Goal: Task Accomplishment & Management: Complete application form

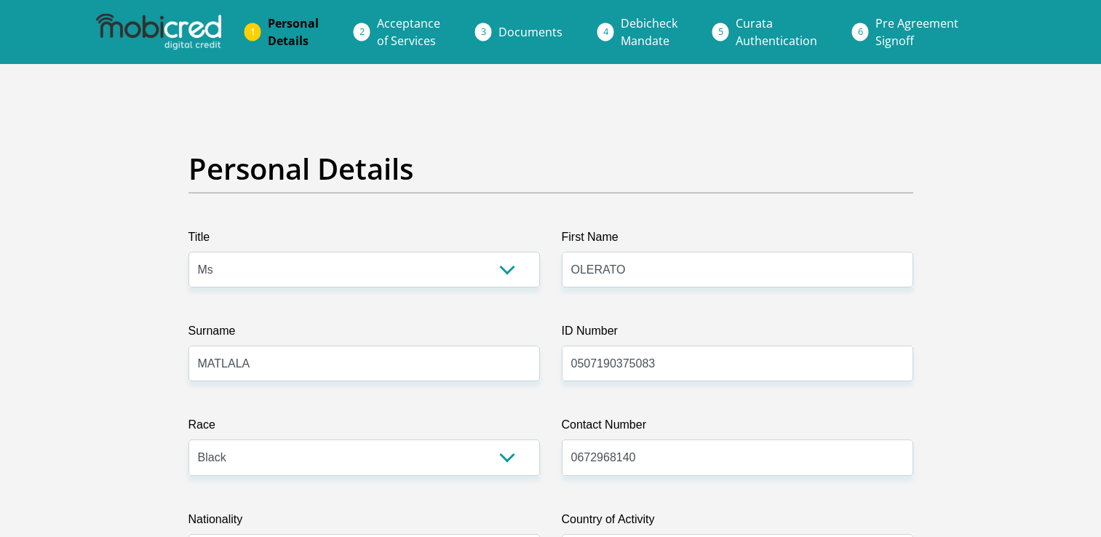
select select "Ms"
select select "1"
select select "ZAF"
select select "nso"
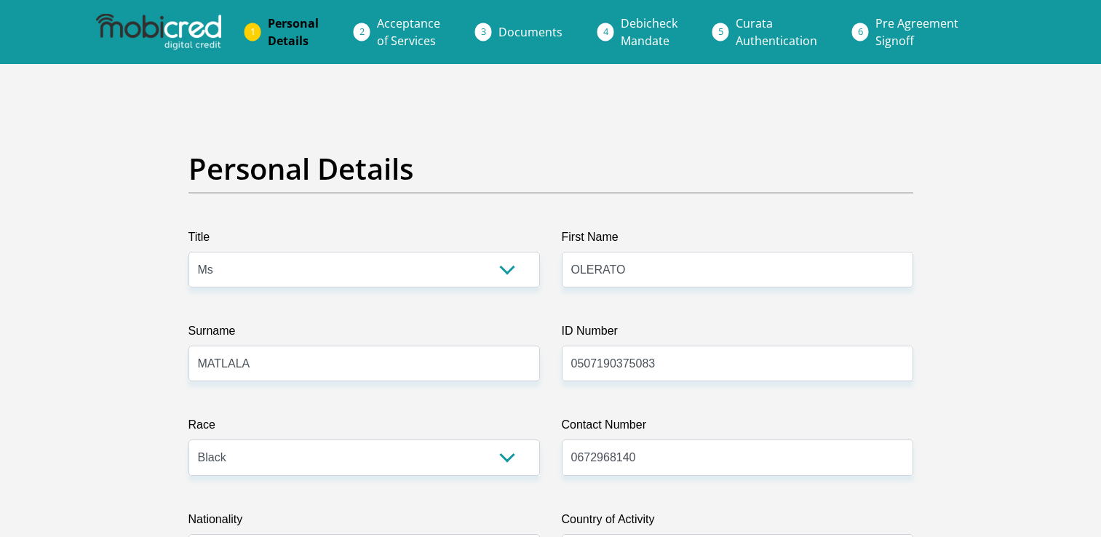
select select "3"
select select "Gauteng"
select select "0"
select select "parents"
select select "75"
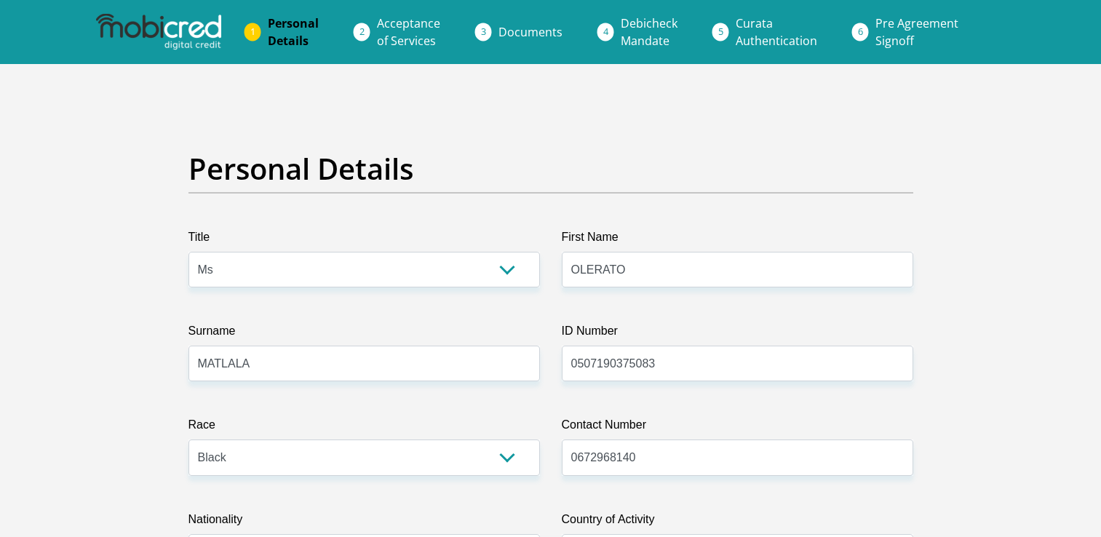
select select "Student"
select select "24"
select select "7"
select select "SAV"
select select "30"
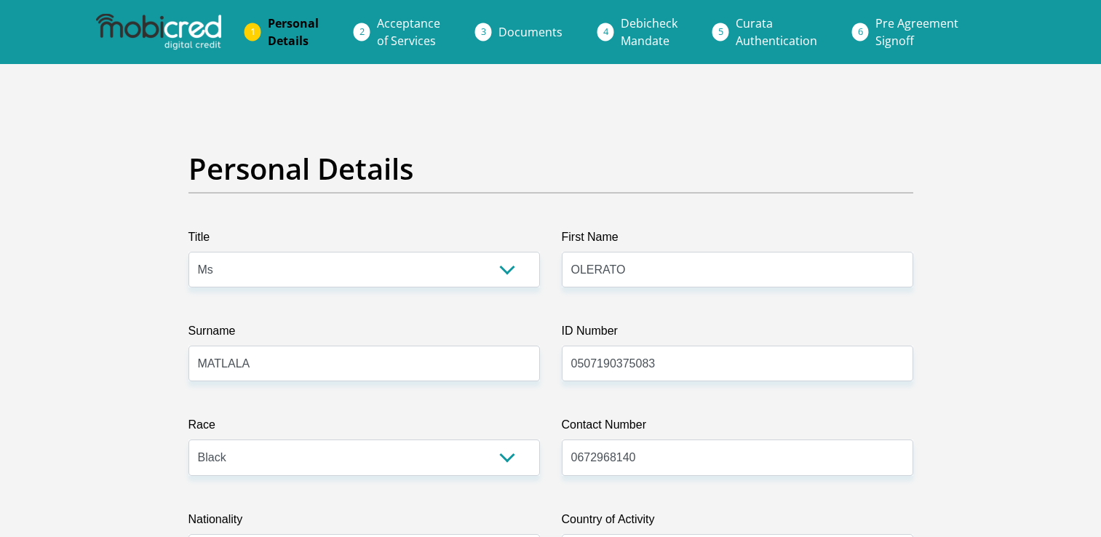
scroll to position [4685, 0]
